Goal: Information Seeking & Learning: Check status

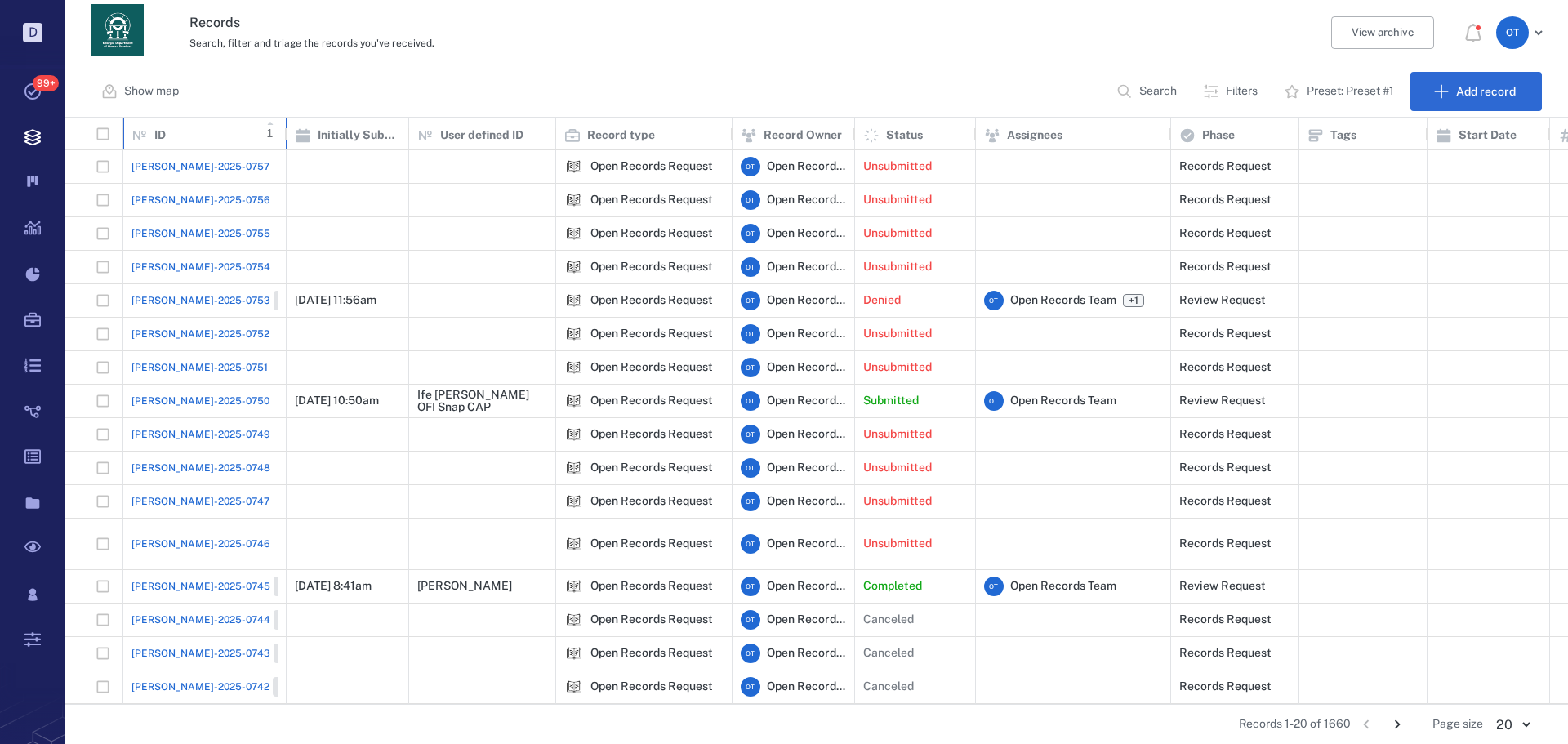
click at [161, 149] on div "ID 1" at bounding box center [204, 134] width 146 height 46
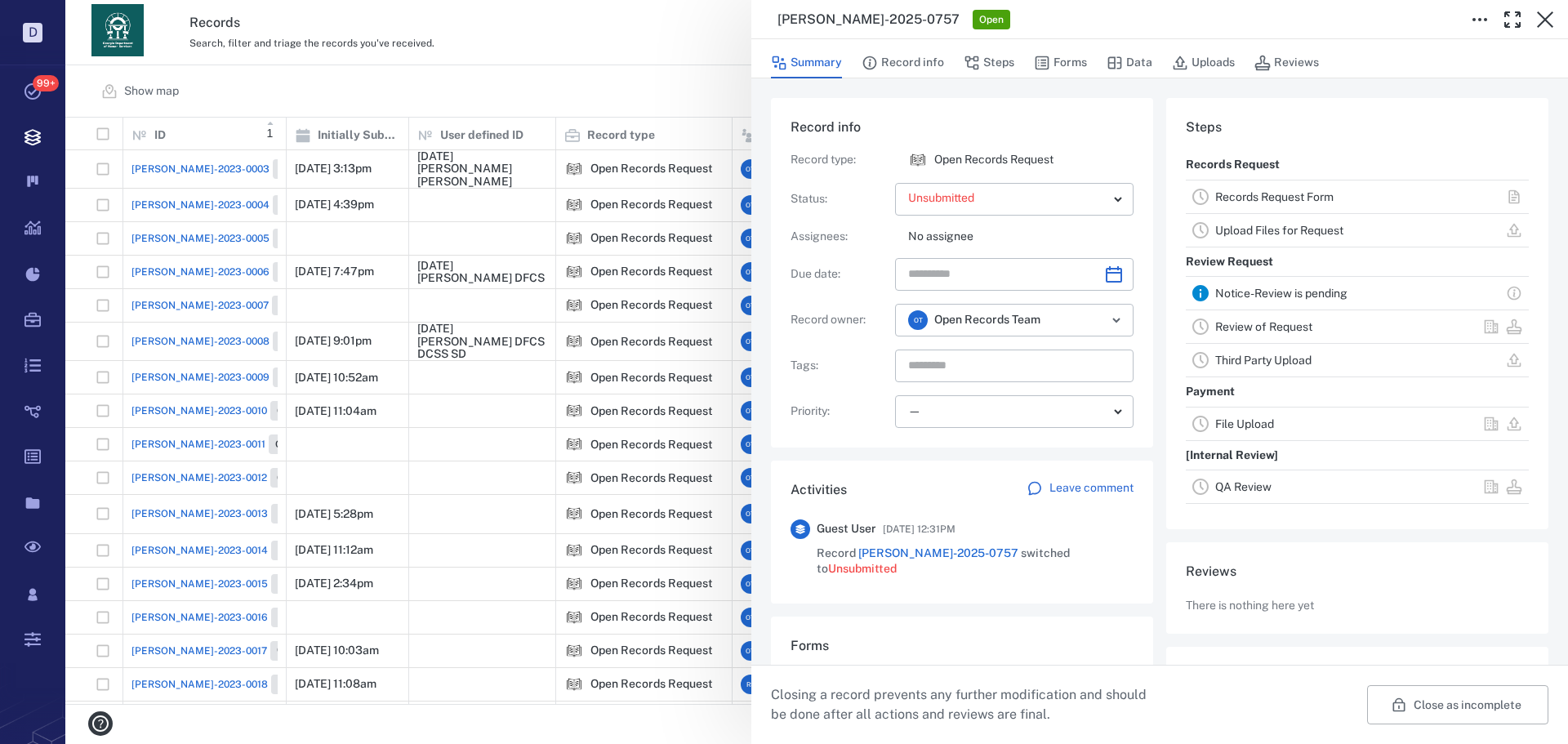
click at [1021, 64] on button "Forms" at bounding box center [1060, 62] width 53 height 31
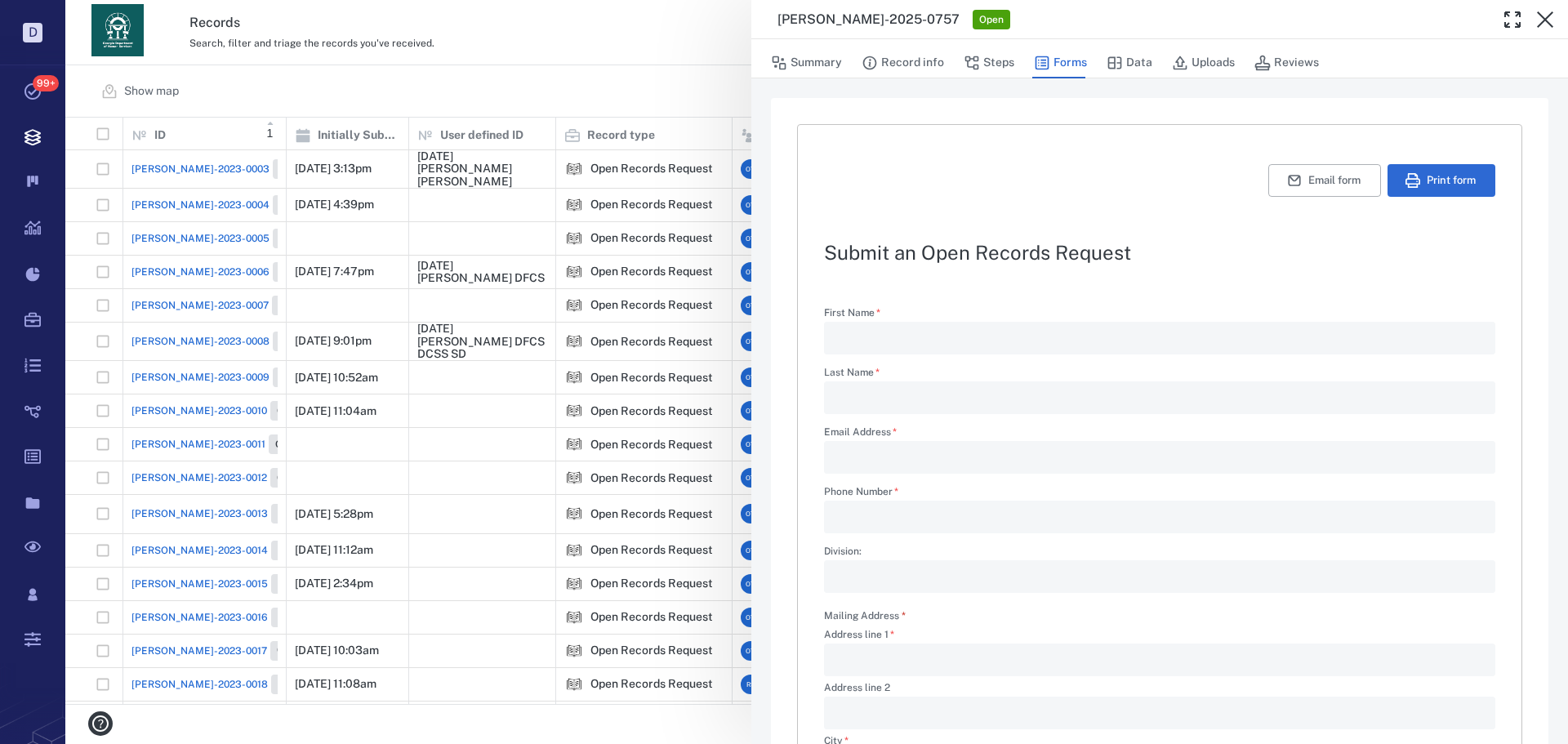
click at [636, 105] on div "[PERSON_NAME]-2025-0757 Open Summary Record info Steps Forms Data Uploads Revie…" at bounding box center [816, 372] width 1502 height 744
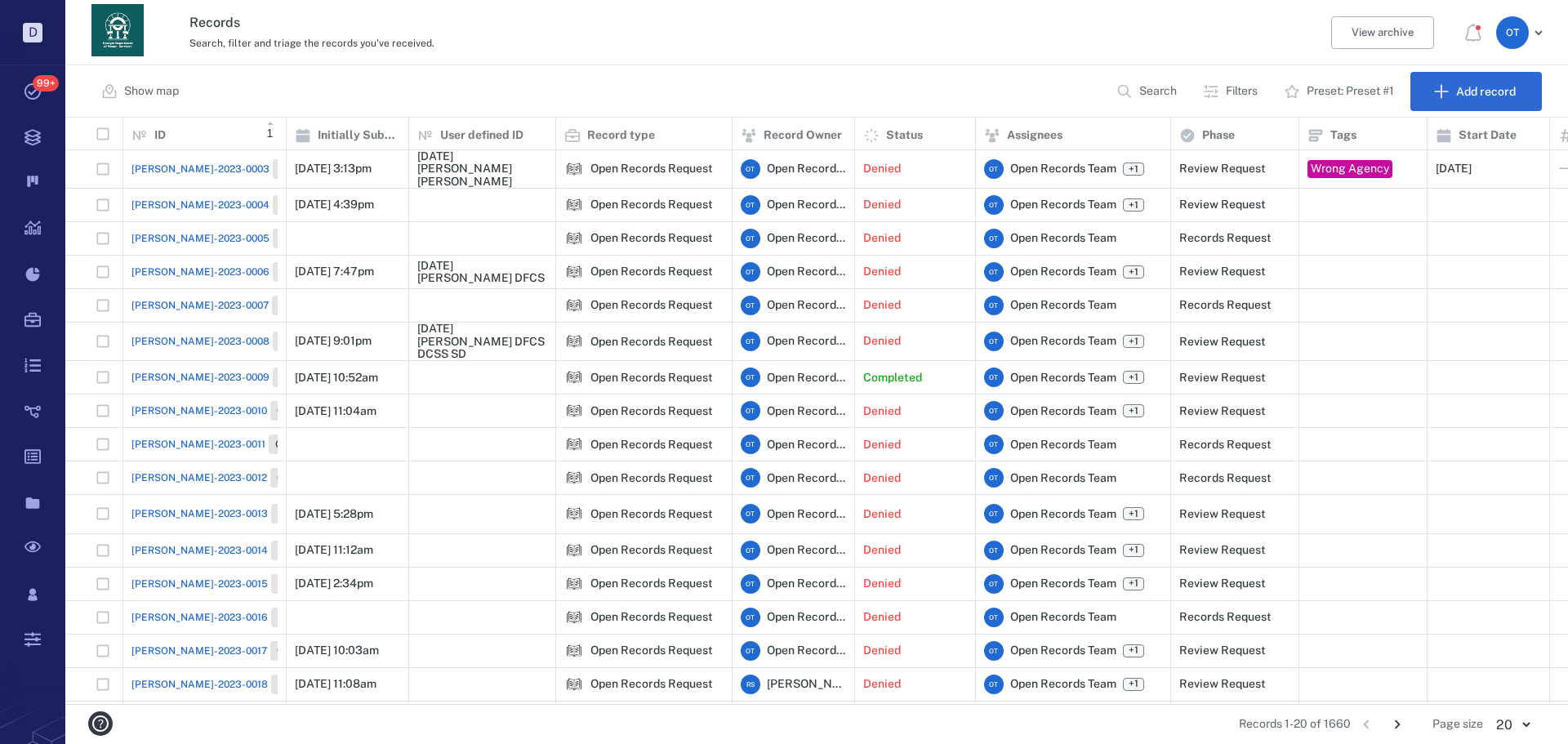
click at [1021, 97] on p "Search" at bounding box center [1157, 91] width 38 height 17
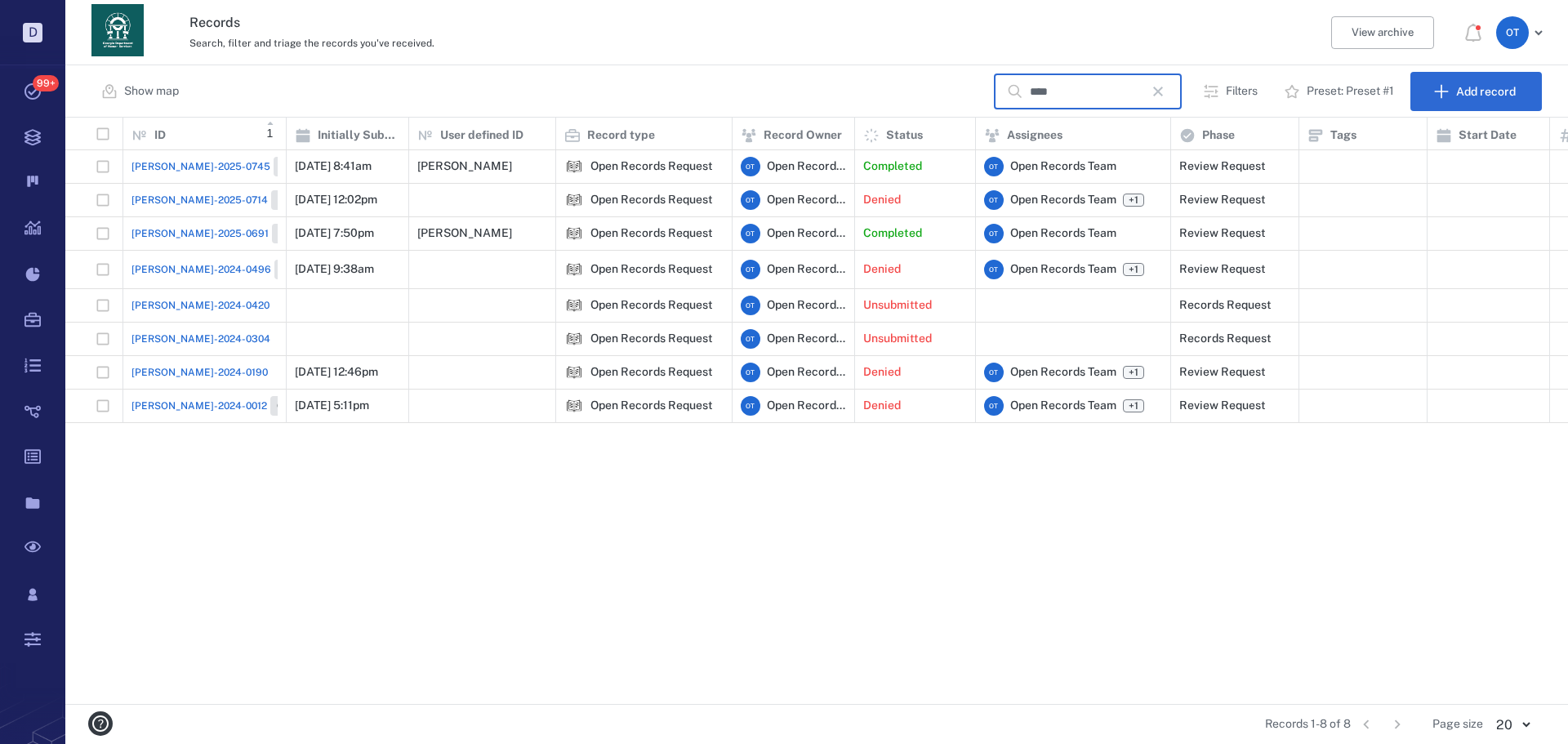
type input "****"
click at [178, 156] on span "[PERSON_NAME]-2025-0691" at bounding box center [200, 233] width 138 height 15
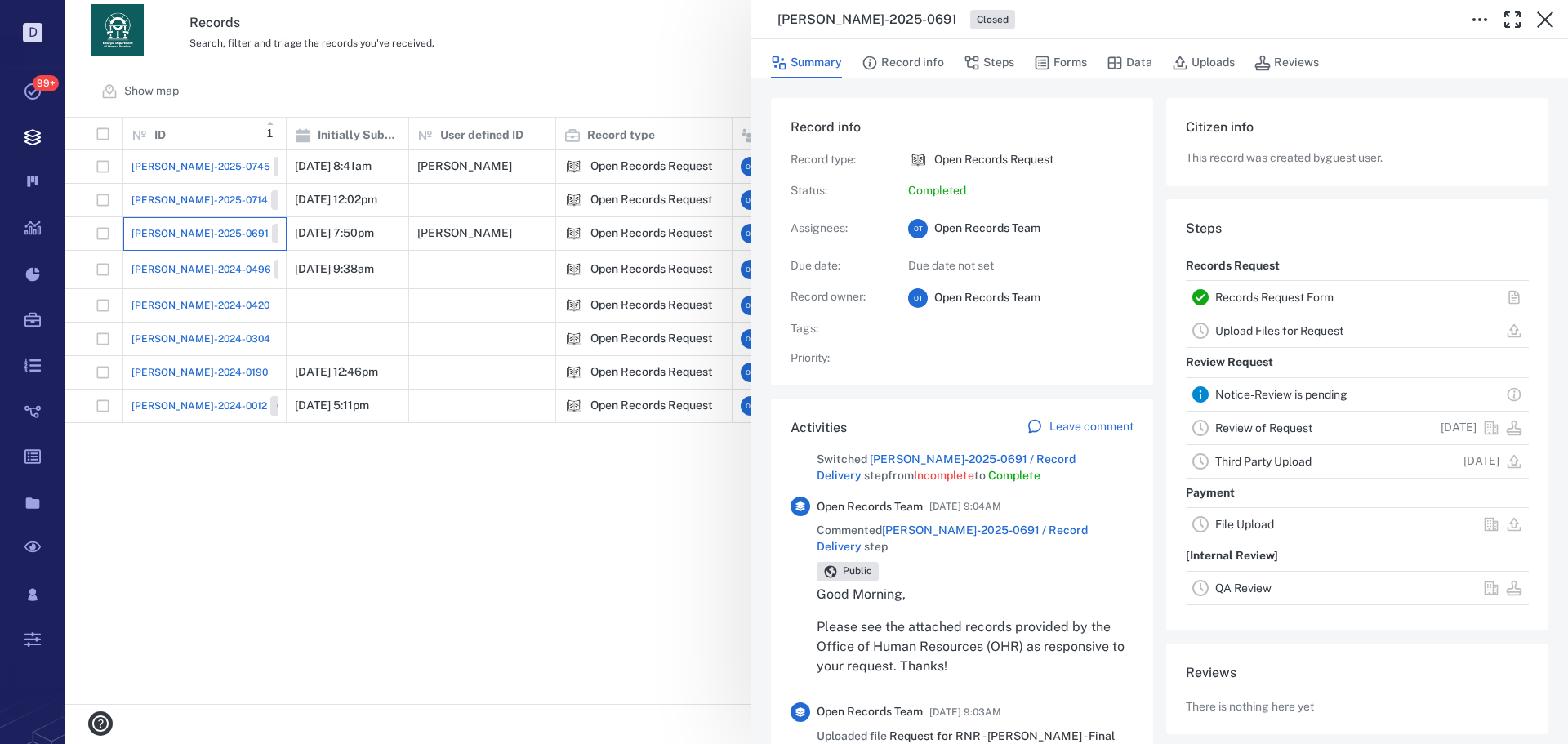
scroll to position [163, 0]
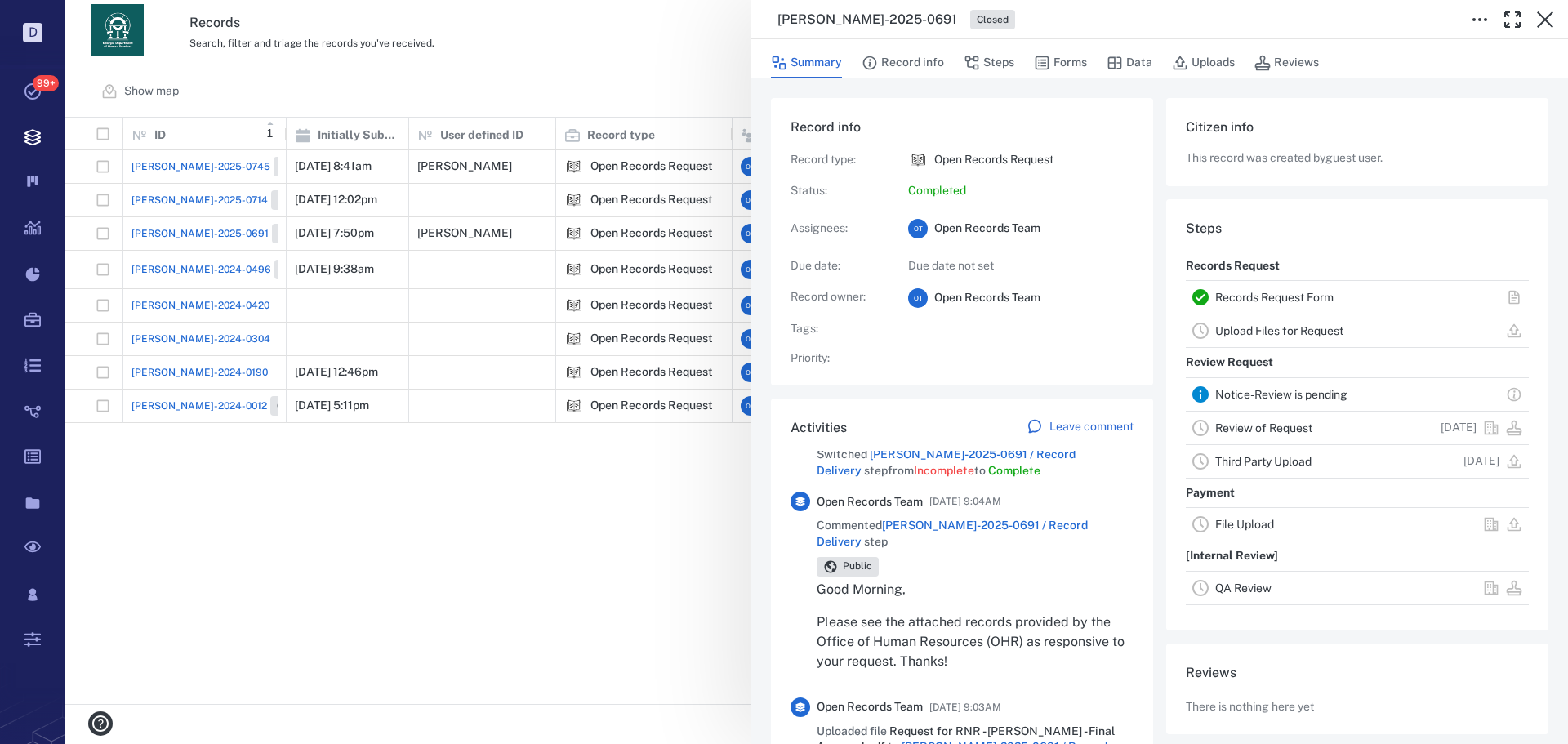
click at [645, 156] on div "[PERSON_NAME]-2025-0691 Closed Summary Record info Steps Forms Data Uploads Rev…" at bounding box center [816, 372] width 1502 height 744
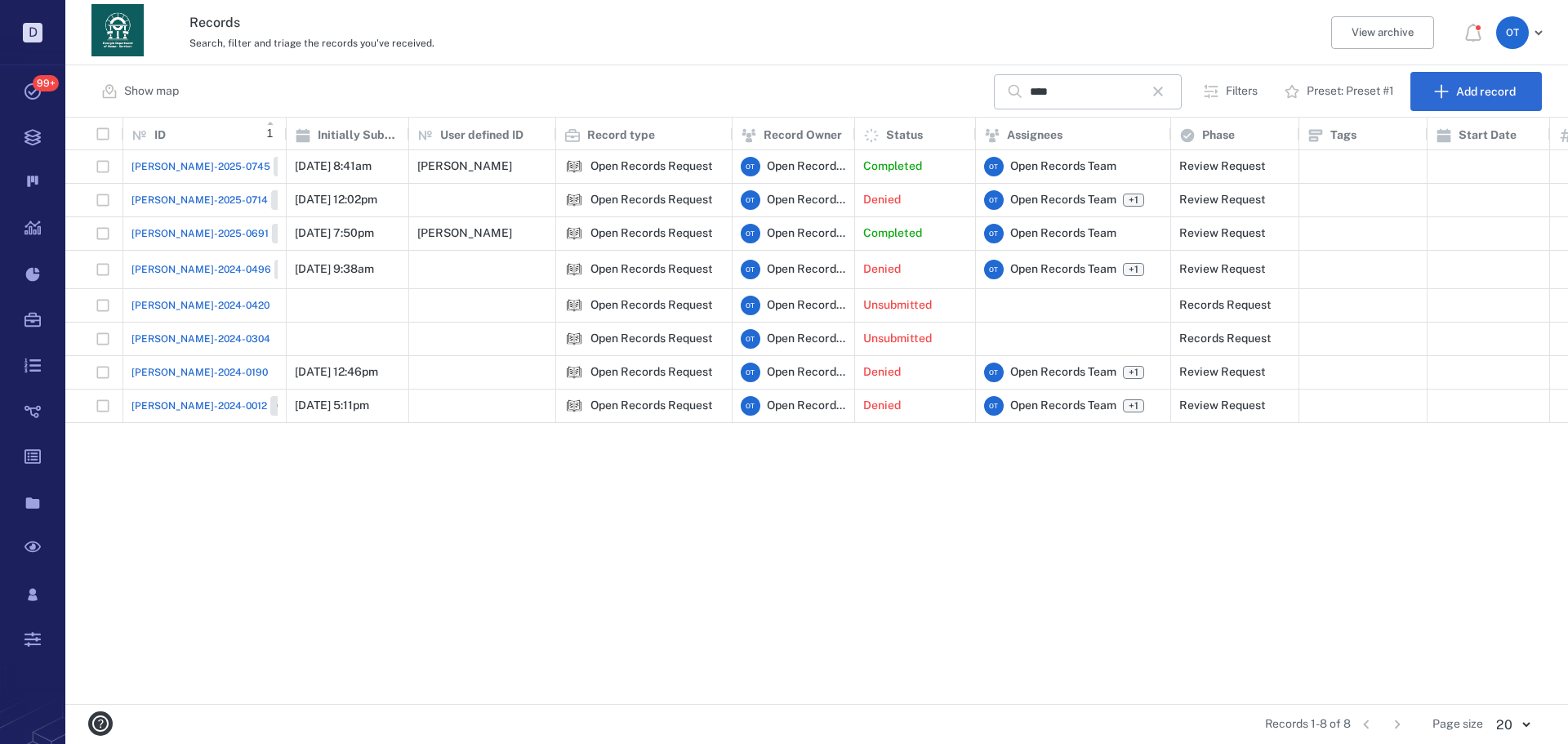
click at [159, 156] on span "[PERSON_NAME]-2025-0745" at bounding box center [201, 167] width 138 height 15
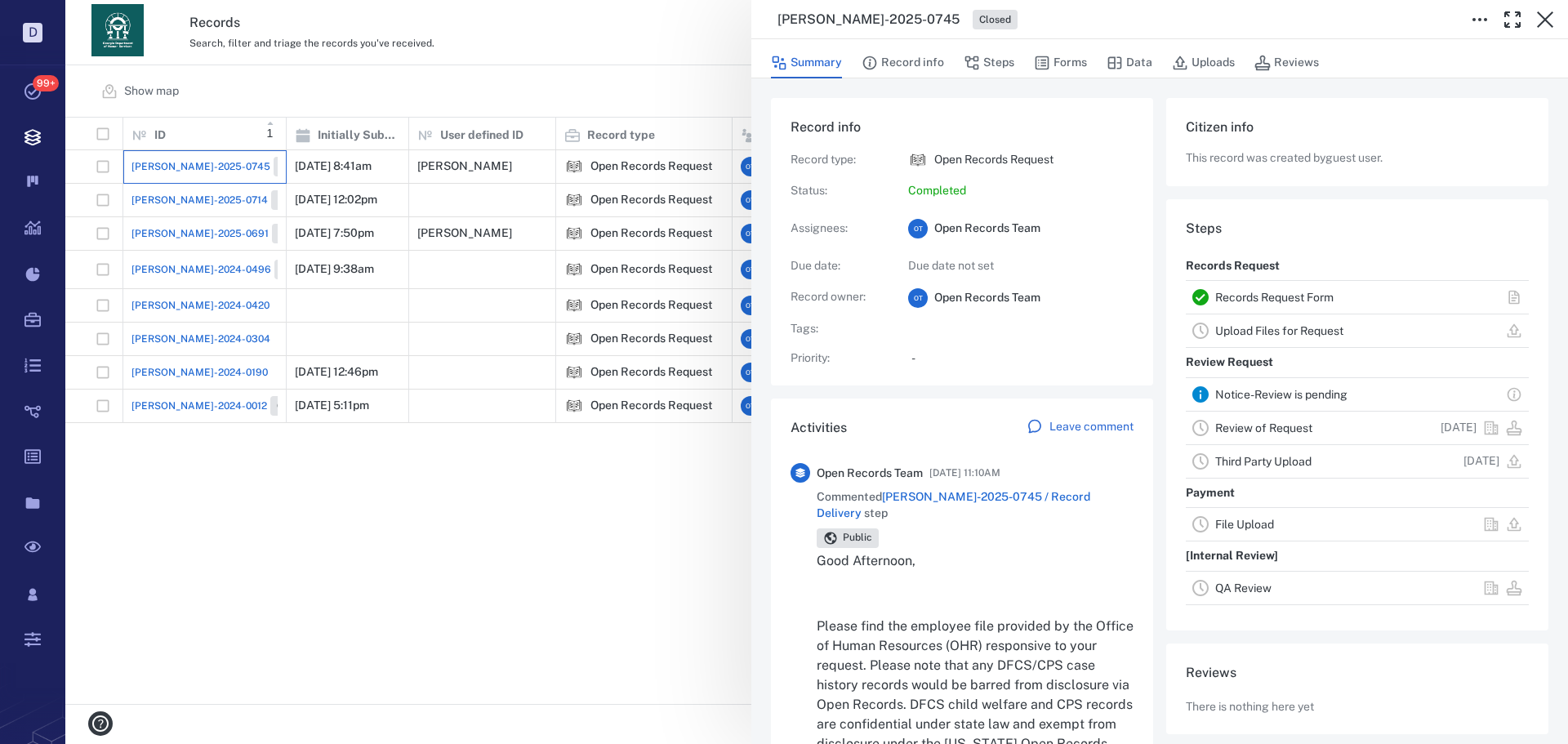
scroll to position [163, 0]
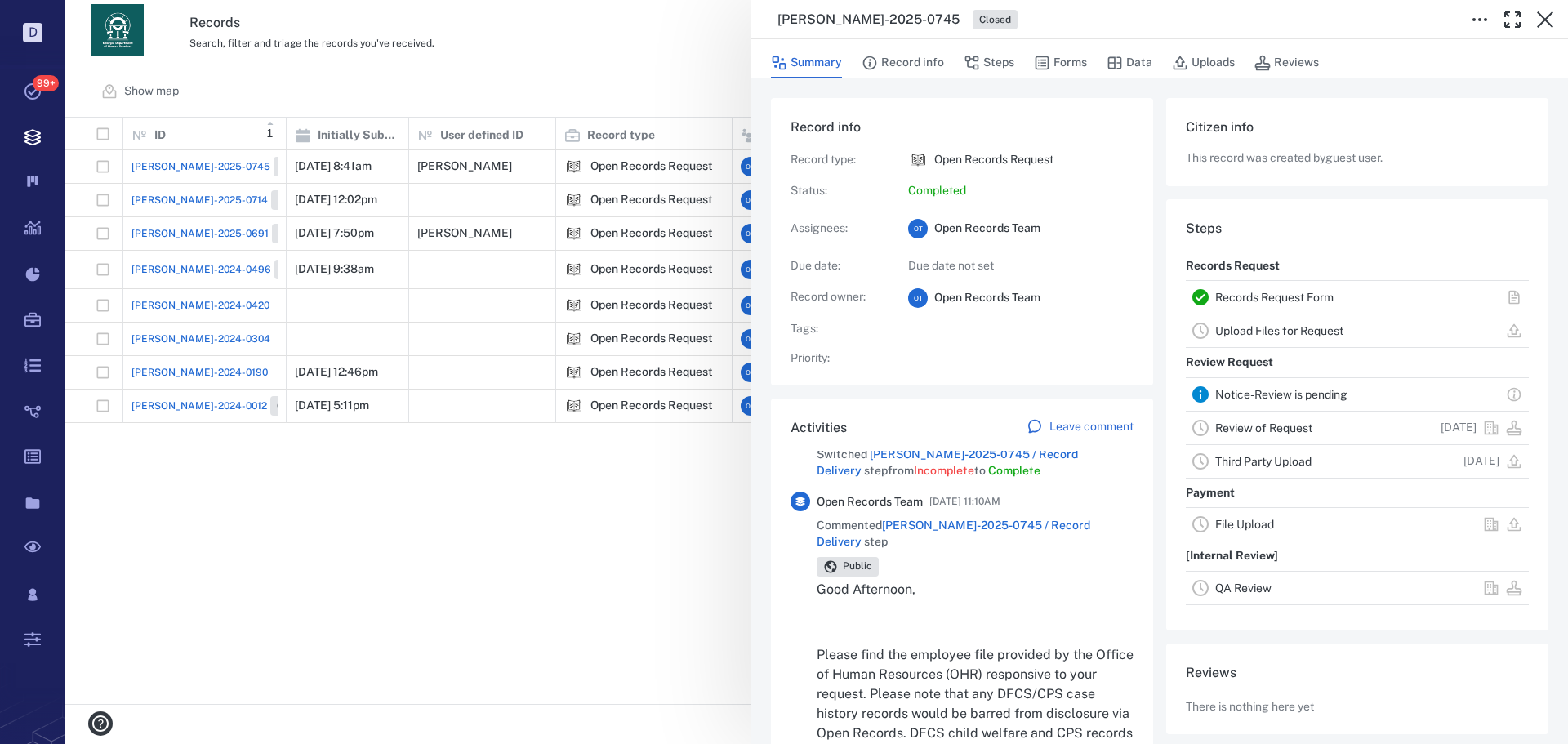
click at [693, 156] on div "[PERSON_NAME]-2025-0745 Closed Summary Record info Steps Forms Data Uploads Rev…" at bounding box center [816, 372] width 1502 height 744
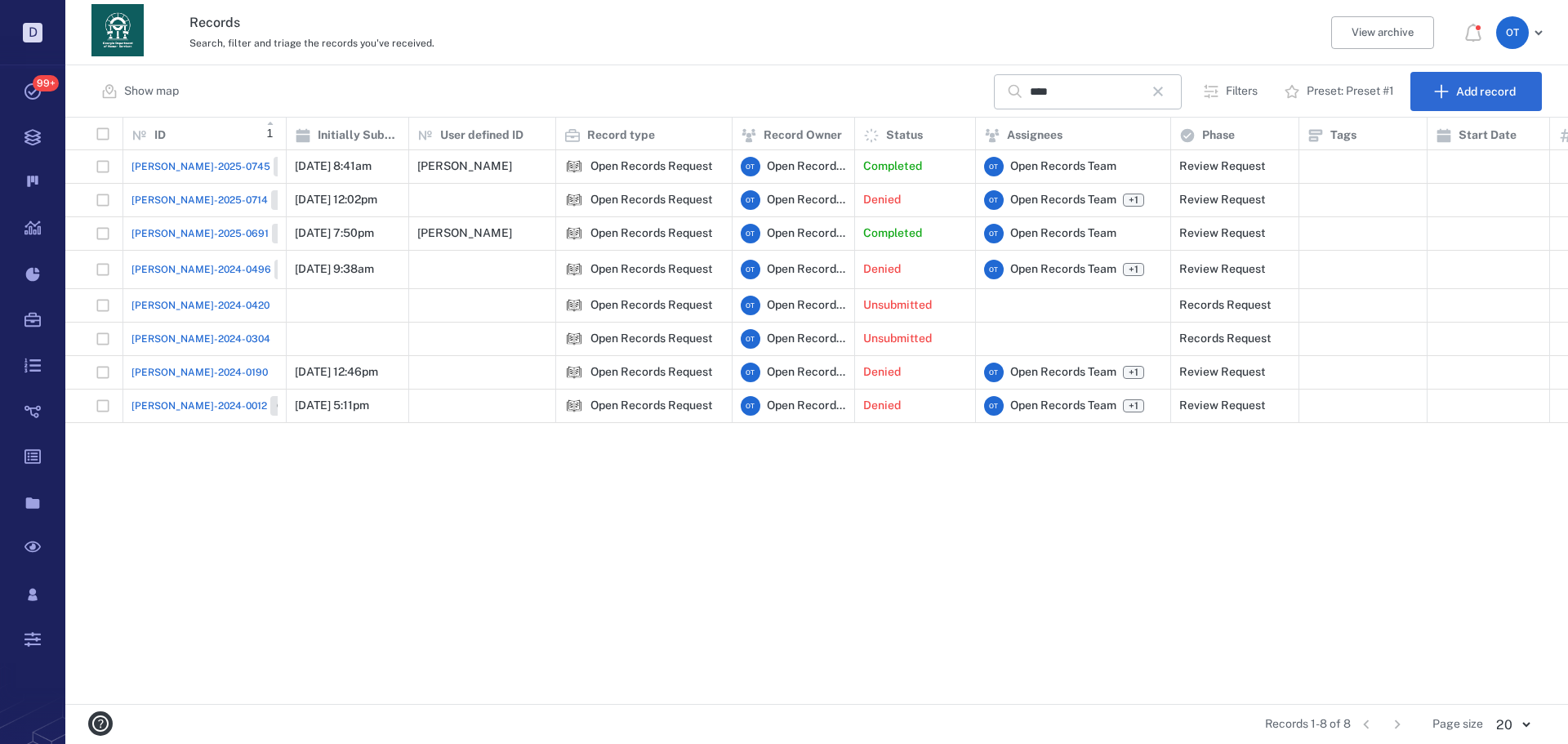
click at [583, 156] on div "[PERSON_NAME]-2025-0745 Closed [DATE] 8:41am [PERSON_NAME] Open Records Request…" at bounding box center [1231, 428] width 2331 height 554
click at [1021, 90] on icon "button" at bounding box center [1158, 91] width 19 height 19
